Goal: Navigation & Orientation: Find specific page/section

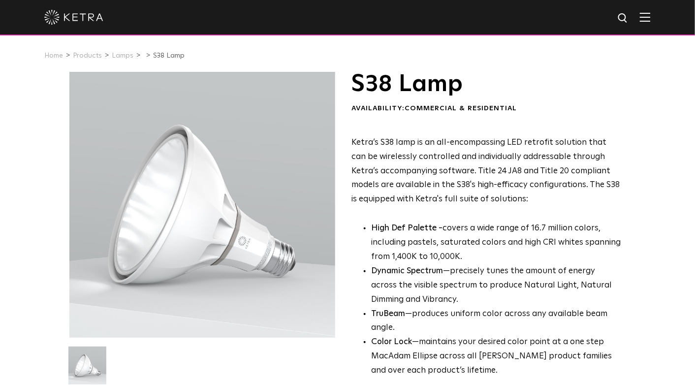
scroll to position [142, 0]
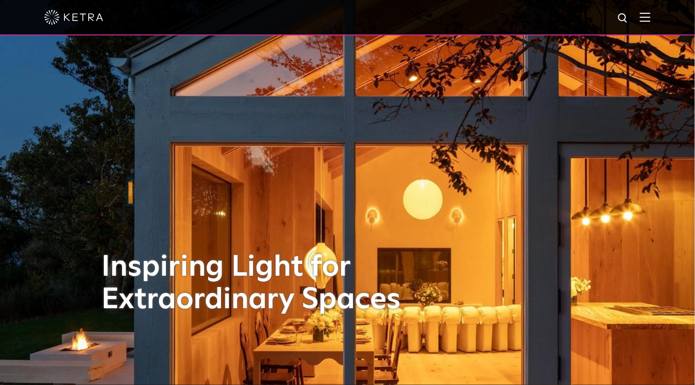
click at [650, 22] on img at bounding box center [645, 16] width 11 height 9
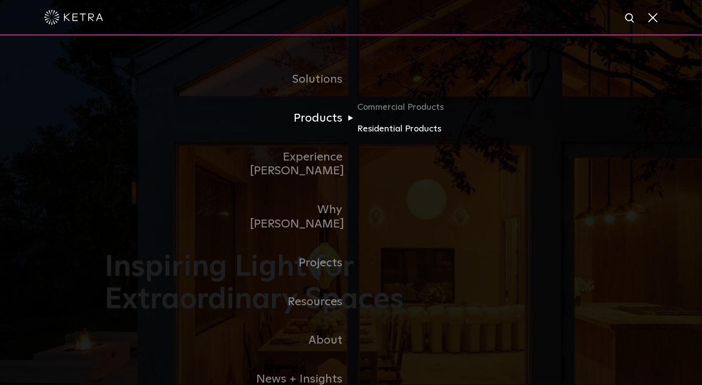
click at [380, 134] on link "Residential Products" at bounding box center [404, 129] width 94 height 14
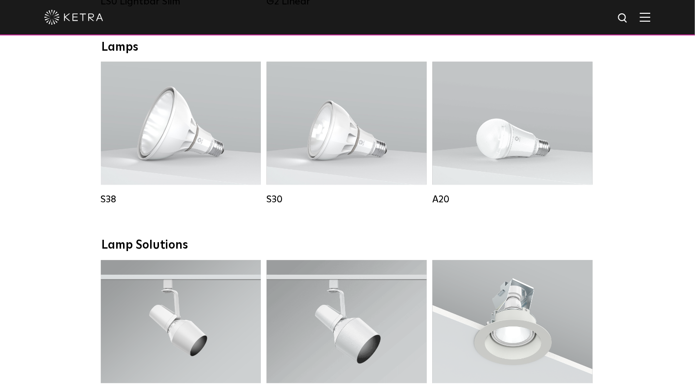
scroll to position [550, 0]
